Goal: Information Seeking & Learning: Learn about a topic

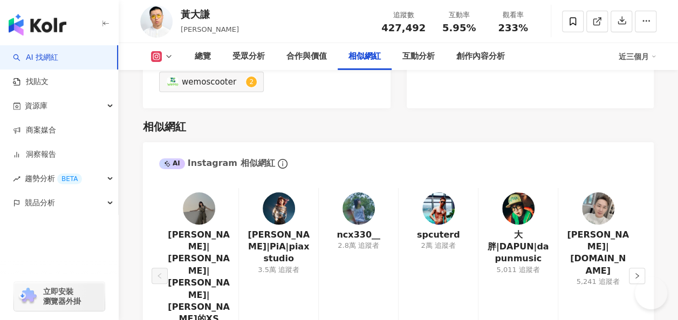
click at [217, 142] on div "AI Instagram 相似網紅" at bounding box center [398, 159] width 510 height 35
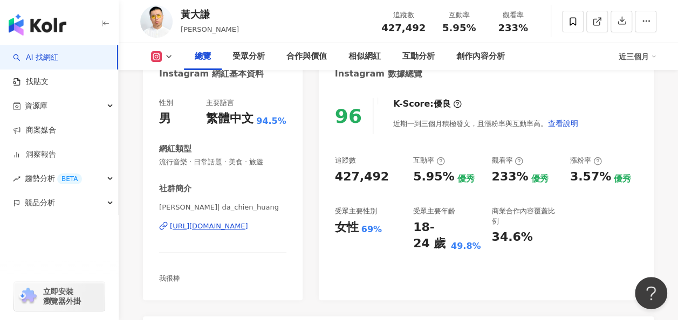
scroll to position [120, 0]
drag, startPoint x: 424, startPoint y: 177, endPoint x: 486, endPoint y: 175, distance: 62.0
click at [486, 175] on div "追蹤數 427,492 互動率 5.95% 優秀 觀看率 233% 優秀 漲粉率 3.57% 優秀 受眾主要性別 女性 69% 受眾主要年齡 18-24 歲 …" at bounding box center [486, 204] width 302 height 96
drag, startPoint x: 486, startPoint y: 175, endPoint x: 452, endPoint y: 189, distance: 37.4
click at [452, 189] on div "追蹤數 427,492 互動率 5.95% 優秀 觀看率 233% 優秀 漲粉率 3.57% 優秀 受眾主要性別 女性 69% 受眾主要年齡 18-24 歲 …" at bounding box center [486, 204] width 302 height 96
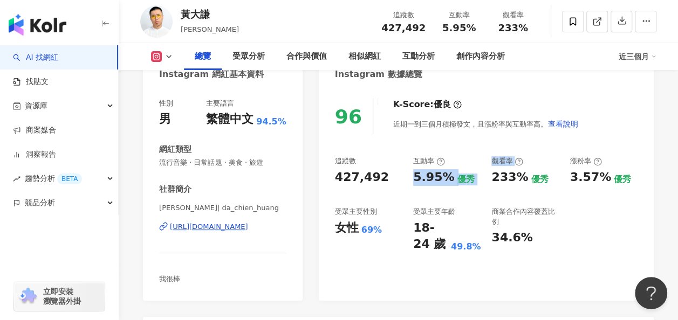
click at [47, 28] on img "button" at bounding box center [38, 25] width 58 height 22
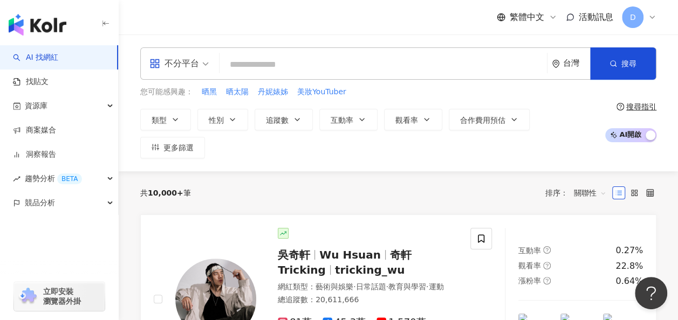
click at [642, 13] on div "D" at bounding box center [638, 17] width 34 height 22
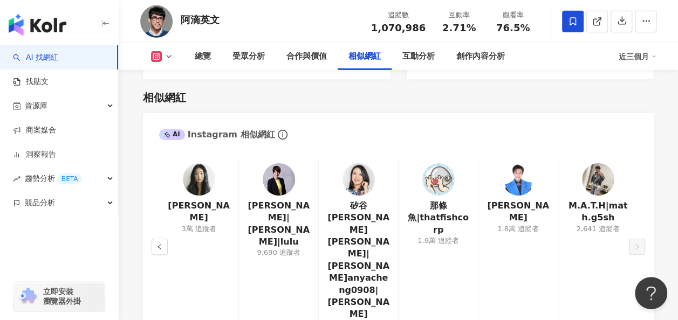
scroll to position [1760, 0]
